Goal: Information Seeking & Learning: Check status

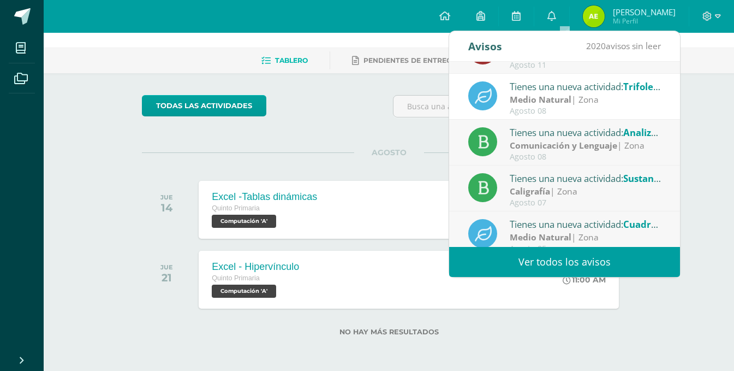
scroll to position [18, 0]
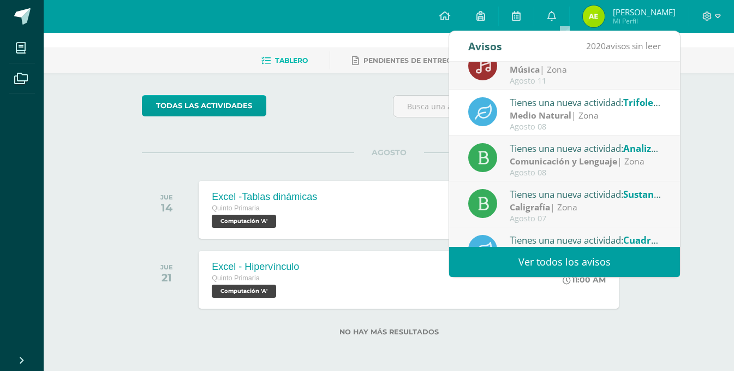
click at [593, 163] on strong "Comunicación y Lenguaje" at bounding box center [564, 161] width 108 height 12
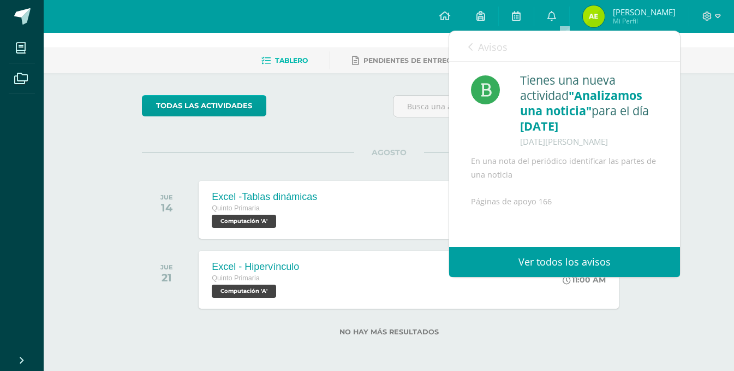
scroll to position [1, 0]
click at [464, 48] on div "Avisos 2019 avisos sin leer Avisos" at bounding box center [564, 46] width 231 height 31
click at [473, 46] on icon at bounding box center [470, 47] width 4 height 9
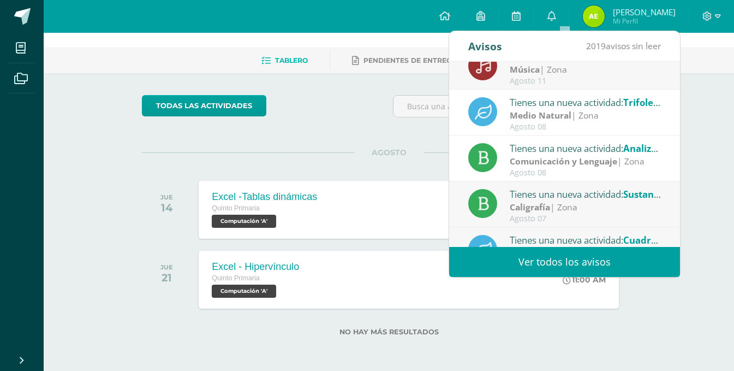
scroll to position [0, 0]
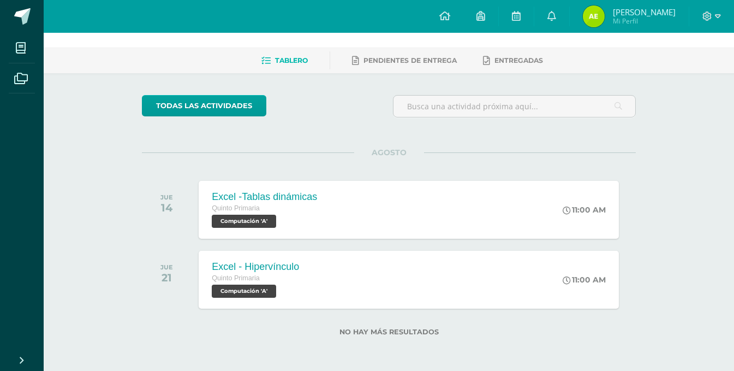
click at [701, 115] on div "Actividades recientes y próximas Tablero Pendientes de entrega Entregadas todas…" at bounding box center [389, 184] width 690 height 373
click at [394, 66] on link "Pendientes de entrega" at bounding box center [404, 60] width 105 height 17
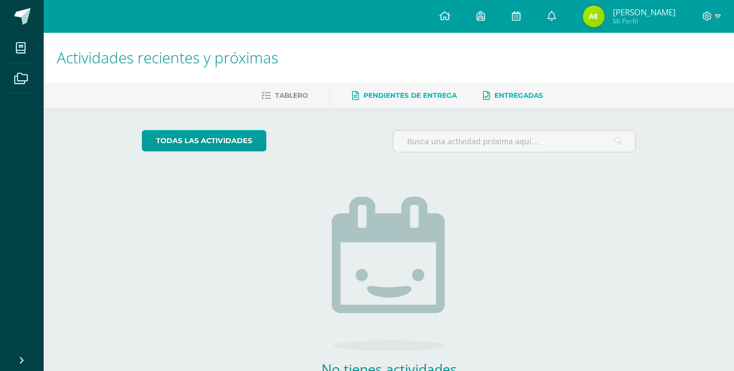
click at [486, 99] on icon at bounding box center [486, 95] width 7 height 9
click at [281, 97] on span "Tablero" at bounding box center [291, 95] width 33 height 8
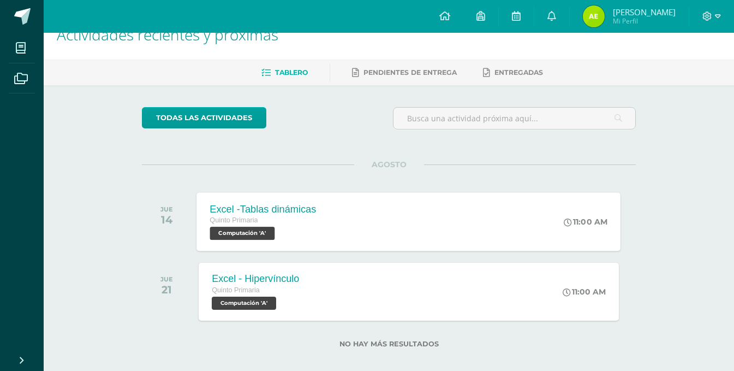
scroll to position [35, 0]
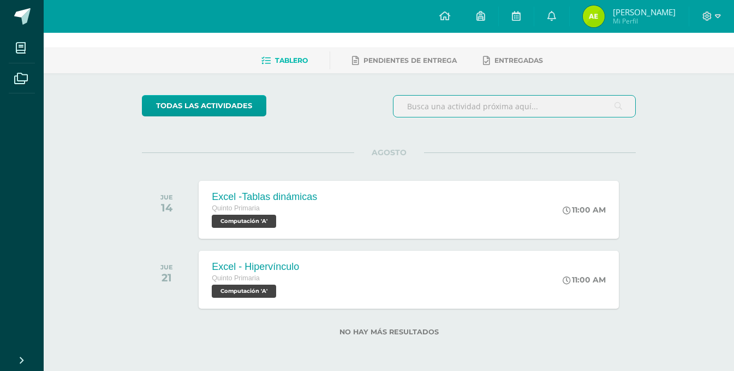
click at [536, 110] on input "text" at bounding box center [515, 106] width 242 height 21
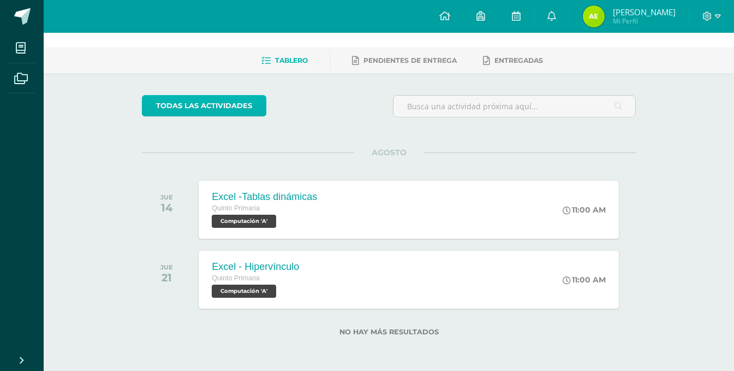
click at [243, 96] on link "todas las Actividades" at bounding box center [204, 105] width 124 height 21
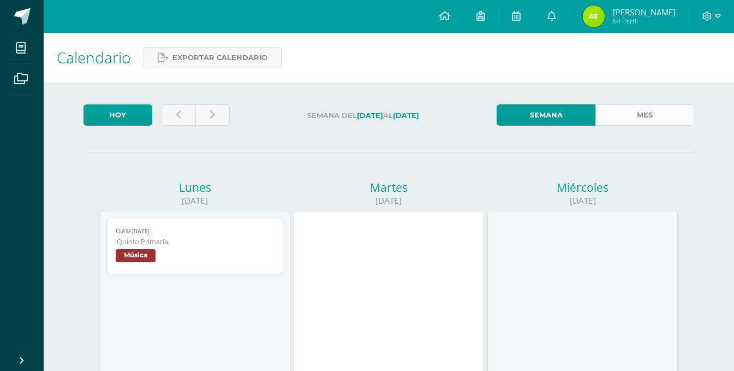
click at [626, 114] on link "Mes" at bounding box center [645, 114] width 99 height 21
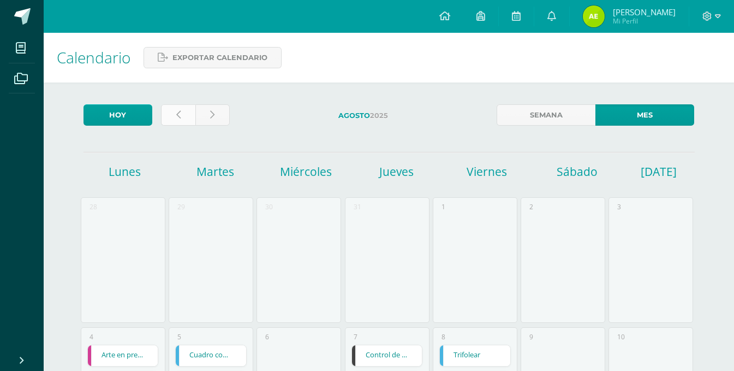
click at [176, 118] on icon at bounding box center [178, 114] width 4 height 9
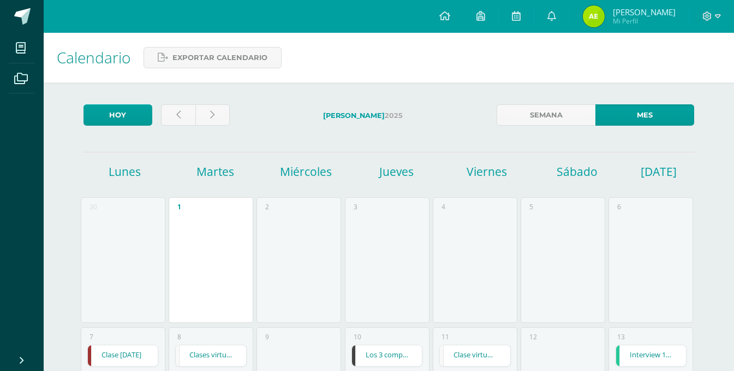
click at [182, 127] on div at bounding box center [196, 117] width 78 height 26
